Goal: Task Accomplishment & Management: Complete application form

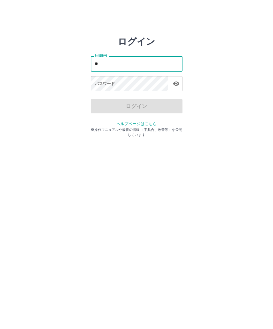
type input "*"
type input "*******"
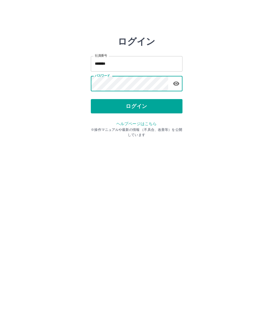
click at [228, 128] on html "ログイン 社員番号 ******* 社員番号 パスワード パスワード ログイン ヘルプページはこちら ※操作マニュアルや最新の情報 （不具合、改善等）を公開し…" at bounding box center [136, 64] width 273 height 128
click at [205, 128] on html "ログイン 社員番号 ******* 社員番号 パスワード パスワード ログイン ヘルプページはこちら ※操作マニュアルや最新の情報 （不具合、改善等）を公開し…" at bounding box center [136, 64] width 273 height 128
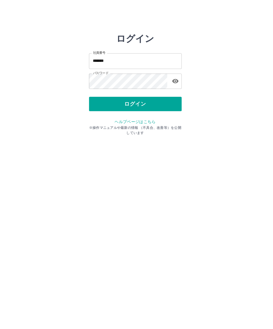
click at [270, 128] on html "ログイン 社員番号 ******* 社員番号 パスワード パスワード ログイン ヘルプページはこちら ※操作マニュアルや最新の情報 （不具合、改善等）を公開し…" at bounding box center [136, 64] width 273 height 128
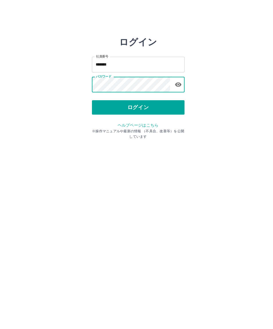
click at [139, 112] on button "ログイン" at bounding box center [137, 106] width 92 height 14
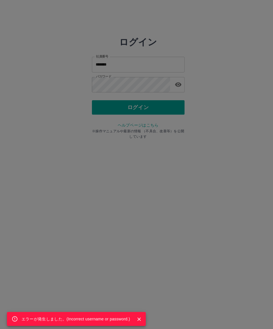
click at [142, 319] on button "Close" at bounding box center [137, 315] width 9 height 9
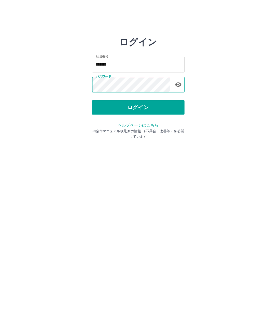
click at [150, 105] on button "ログイン" at bounding box center [137, 106] width 92 height 14
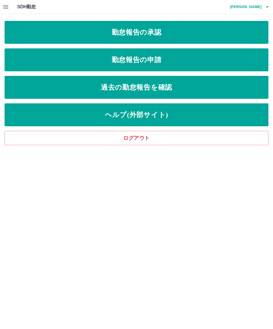
click at [173, 58] on link "勤怠報告の申請" at bounding box center [137, 59] width 264 height 23
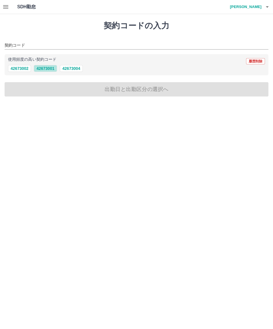
click at [45, 68] on button "42673001" at bounding box center [45, 68] width 23 height 7
type input "********"
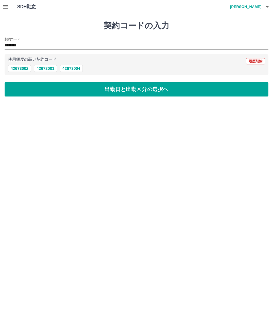
click at [74, 89] on button "出勤日と出勤区分の選択へ" at bounding box center [137, 89] width 264 height 14
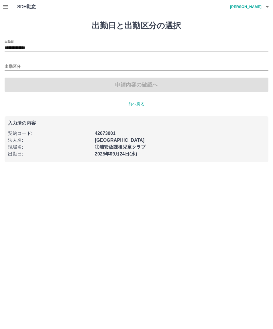
click at [30, 46] on input "**********" at bounding box center [137, 47] width 264 height 7
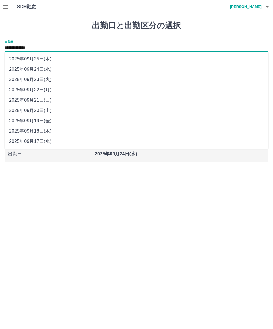
click at [39, 89] on li "2025年09月22日(月)" at bounding box center [137, 90] width 264 height 10
type input "**********"
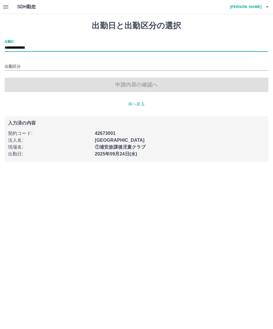
click at [11, 64] on input "出勤区分" at bounding box center [137, 66] width 264 height 7
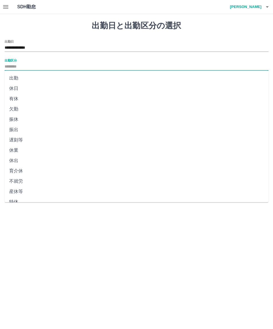
click at [15, 80] on li "出勤" at bounding box center [137, 78] width 264 height 10
type input "**"
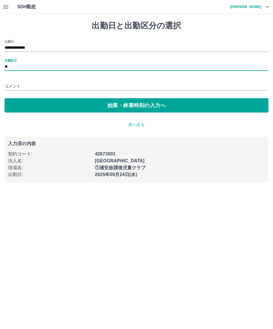
click at [48, 106] on button "始業・終業時刻の入力へ" at bounding box center [137, 105] width 264 height 14
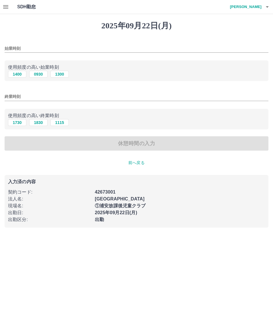
click at [16, 76] on button "1400" at bounding box center [17, 74] width 18 height 7
type input "****"
click at [37, 121] on button "1830" at bounding box center [38, 122] width 18 height 7
type input "****"
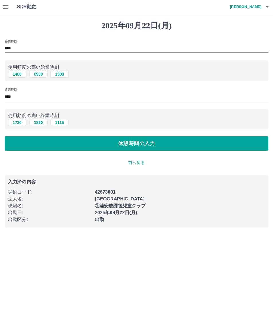
click at [141, 144] on button "休憩時間の入力" at bounding box center [137, 143] width 264 height 14
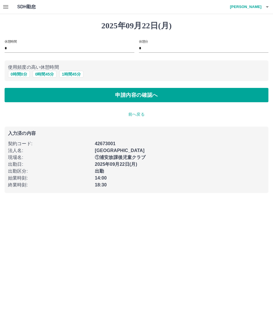
click at [156, 95] on button "申請内容の確認へ" at bounding box center [137, 95] width 264 height 14
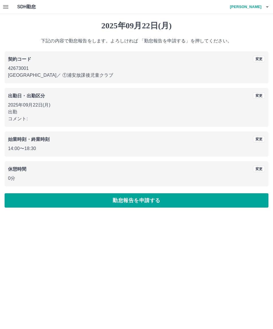
click at [170, 199] on button "勤怠報告を申請する" at bounding box center [137, 200] width 264 height 14
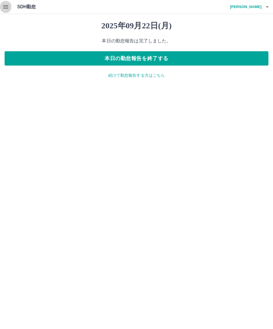
click at [10, 4] on button "button" at bounding box center [5, 7] width 11 height 14
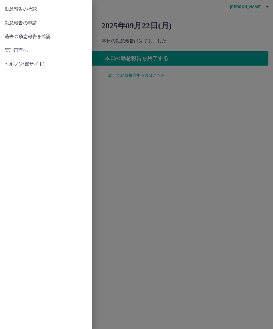
click at [31, 10] on span "勤怠報告の承認" at bounding box center [46, 9] width 82 height 7
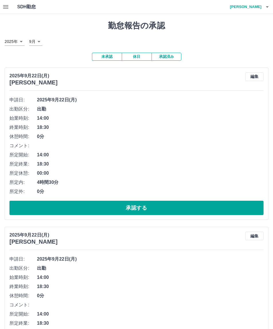
click at [151, 210] on button "承認する" at bounding box center [136, 208] width 254 height 14
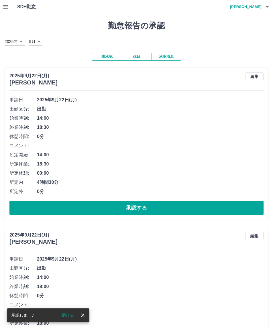
click at [157, 208] on button "承認する" at bounding box center [136, 208] width 254 height 14
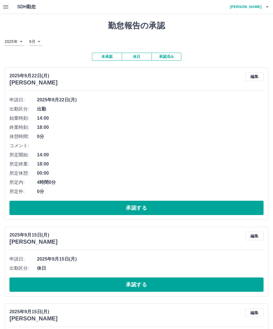
click at [155, 210] on button "承認する" at bounding box center [136, 208] width 254 height 14
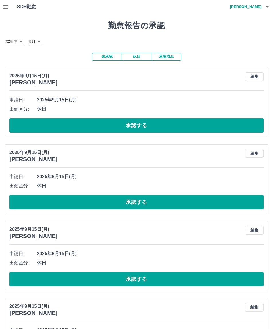
click at [150, 124] on button "承認する" at bounding box center [136, 125] width 254 height 14
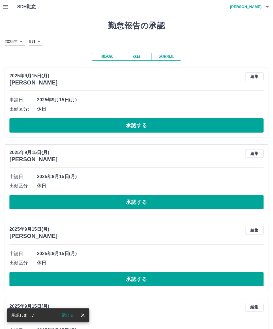
click at [156, 124] on button "承認する" at bounding box center [136, 125] width 254 height 14
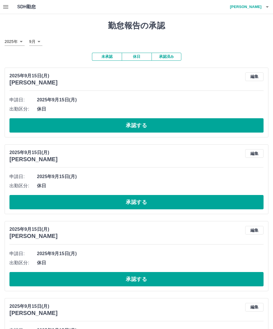
click at [8, 10] on button "button" at bounding box center [5, 7] width 11 height 14
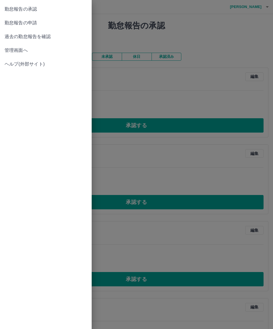
click at [33, 9] on span "勤怠報告の承認" at bounding box center [46, 9] width 82 height 7
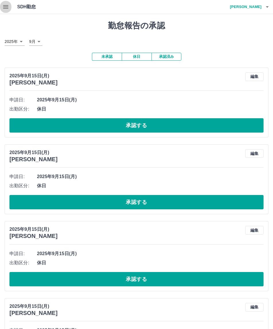
click at [10, 4] on button "button" at bounding box center [5, 7] width 11 height 14
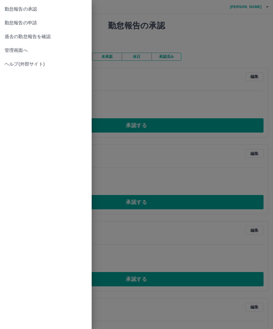
click at [29, 11] on span "勤怠報告の承認" at bounding box center [46, 9] width 82 height 7
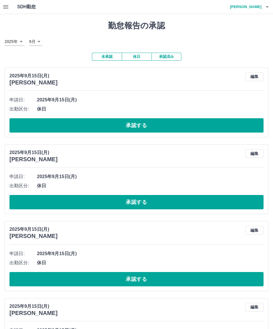
click at [164, 59] on button "承認済み" at bounding box center [166, 57] width 30 height 8
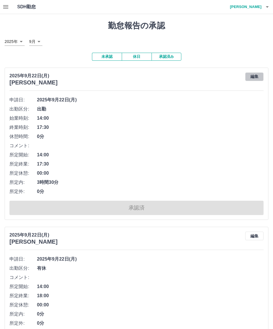
click at [251, 74] on button "編集" at bounding box center [254, 76] width 18 height 9
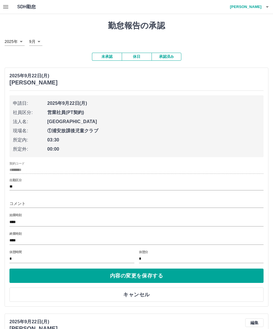
click at [33, 183] on input "**" at bounding box center [136, 186] width 254 height 7
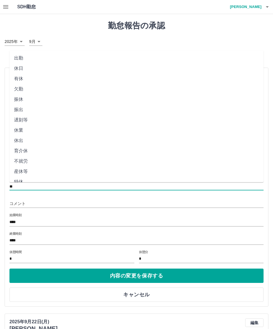
click at [18, 74] on li "有休" at bounding box center [136, 79] width 254 height 10
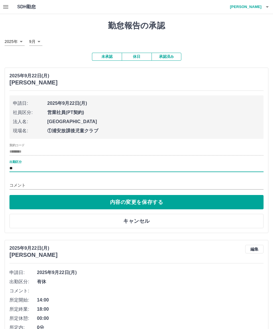
click at [17, 165] on input "**" at bounding box center [136, 168] width 254 height 7
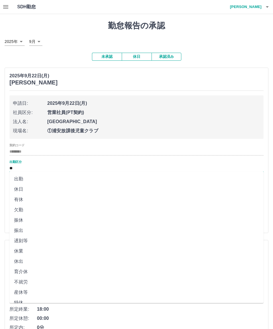
click at [19, 178] on li "出勤" at bounding box center [136, 179] width 254 height 10
type input "**"
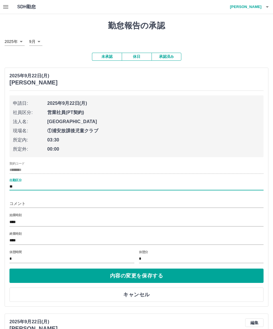
click at [176, 273] on button "内容の変更を保存する" at bounding box center [136, 275] width 254 height 14
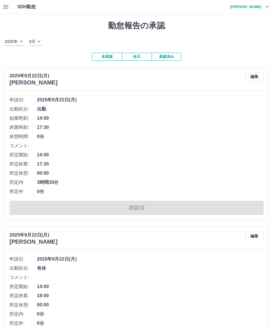
click at [106, 57] on button "未承認" at bounding box center [107, 57] width 30 height 8
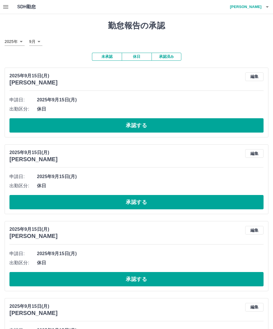
click at [148, 127] on button "承認する" at bounding box center [136, 125] width 254 height 14
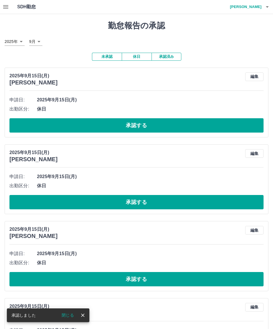
click at [145, 124] on button "承認する" at bounding box center [136, 125] width 254 height 14
click at [145, 125] on button "承認する" at bounding box center [136, 125] width 254 height 14
click at [140, 127] on button "承認する" at bounding box center [136, 125] width 254 height 14
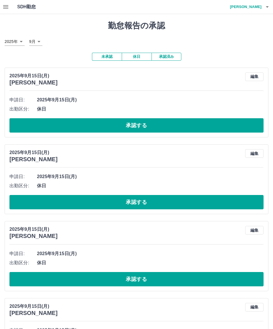
click at [140, 126] on button "承認する" at bounding box center [136, 125] width 254 height 14
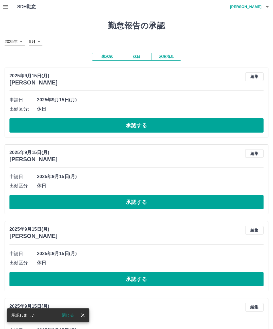
click at [142, 124] on button "承認する" at bounding box center [136, 125] width 254 height 14
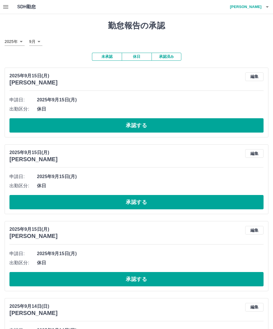
click at [138, 121] on button "承認する" at bounding box center [136, 125] width 254 height 14
click at [139, 121] on button "承認する" at bounding box center [136, 125] width 254 height 14
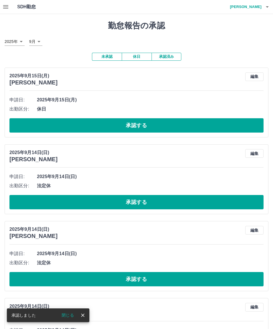
click at [141, 123] on button "承認する" at bounding box center [136, 125] width 254 height 14
click at [145, 123] on button "承認する" at bounding box center [136, 125] width 254 height 14
click at [141, 124] on button "承認する" at bounding box center [136, 125] width 254 height 14
click at [135, 60] on button "休日" at bounding box center [137, 57] width 30 height 8
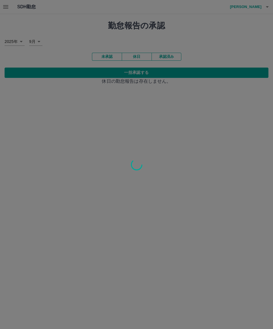
click at [141, 73] on div at bounding box center [136, 164] width 273 height 329
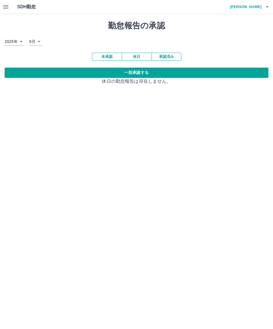
click at [130, 75] on button "一括承認する" at bounding box center [137, 73] width 264 height 10
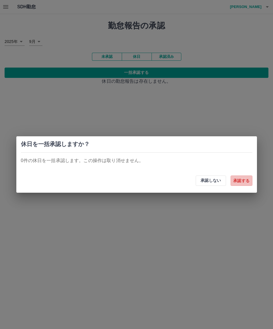
click at [241, 183] on button "承認する" at bounding box center [241, 180] width 22 height 10
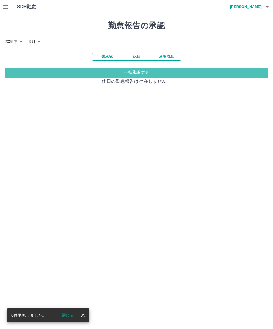
click at [143, 74] on button "一括承認する" at bounding box center [137, 73] width 264 height 10
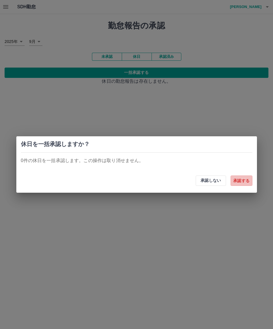
click at [240, 181] on button "承認する" at bounding box center [241, 180] width 22 height 10
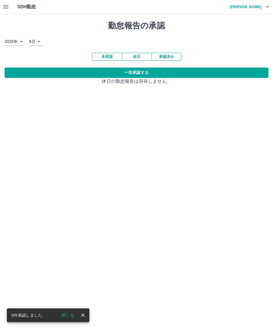
click at [106, 55] on button "未承認" at bounding box center [107, 57] width 30 height 8
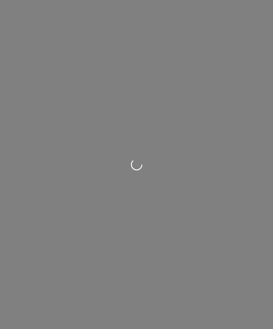
click at [268, 0] on html at bounding box center [136, 0] width 273 height 0
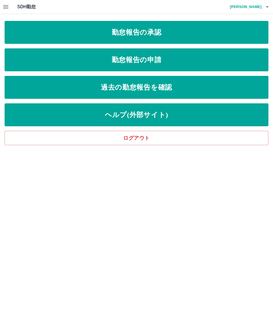
click at [266, 12] on button "button" at bounding box center [266, 7] width 11 height 14
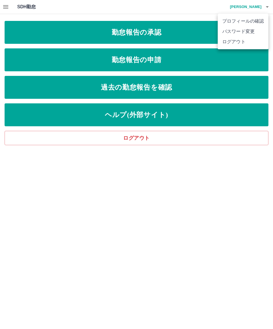
click at [235, 46] on li "ログアウト" at bounding box center [243, 42] width 51 height 10
